Goal: Task Accomplishment & Management: Manage account settings

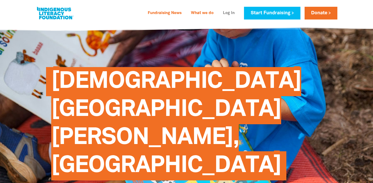
click at [233, 14] on link "Log In" at bounding box center [229, 13] width 18 height 8
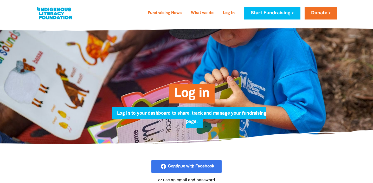
type input "[PERSON_NAME][EMAIL_ADDRESS][PERSON_NAME][DOMAIN_NAME]"
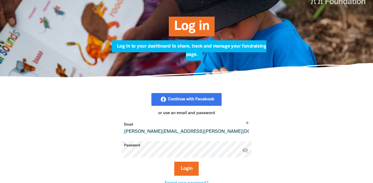
scroll to position [82, 0]
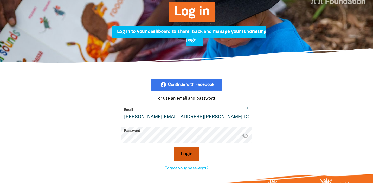
click at [188, 155] on button "Login" at bounding box center [186, 154] width 25 height 14
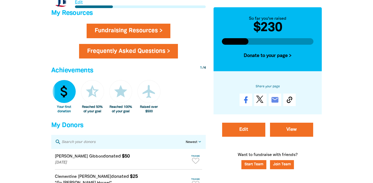
scroll to position [247, 0]
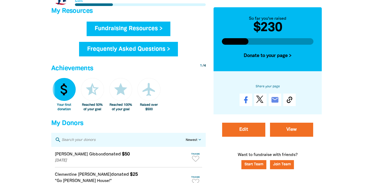
click at [165, 27] on link "Fundraising Resources >" at bounding box center [129, 29] width 84 height 15
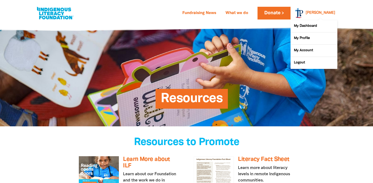
click at [325, 14] on link "[PERSON_NAME]" at bounding box center [321, 13] width 30 height 4
click at [309, 25] on link "My Dashboard" at bounding box center [314, 26] width 47 height 12
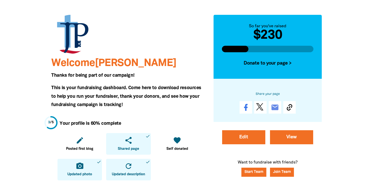
scroll to position [40, 0]
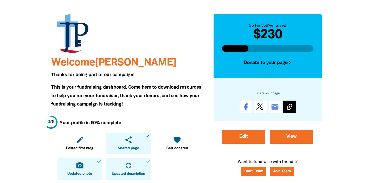
click at [291, 107] on icon at bounding box center [289, 107] width 5 height 7
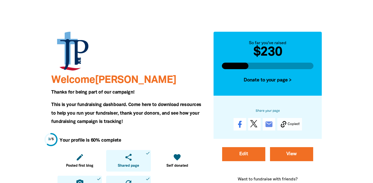
scroll to position [0, 0]
